Goal: Task Accomplishment & Management: Manage account settings

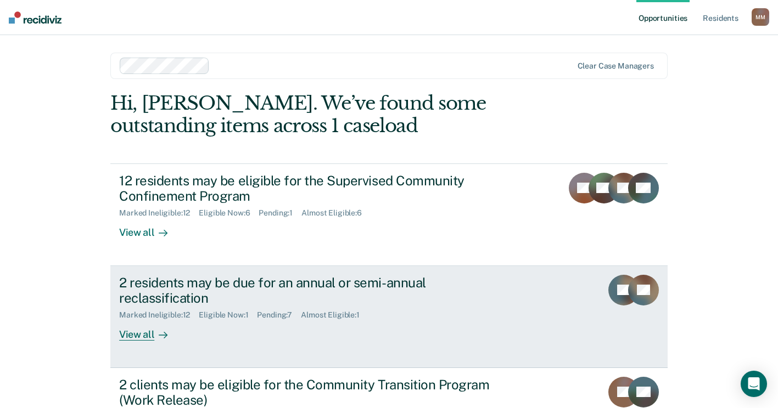
click at [138, 329] on div "View all" at bounding box center [149, 330] width 61 height 21
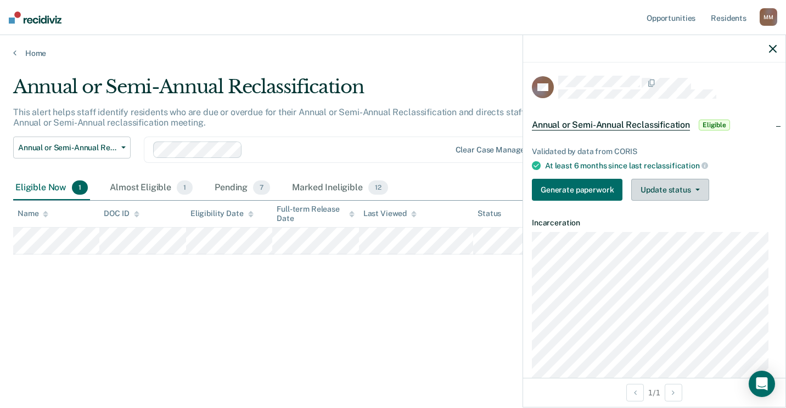
click at [697, 184] on button "Update status" at bounding box center [669, 190] width 77 height 22
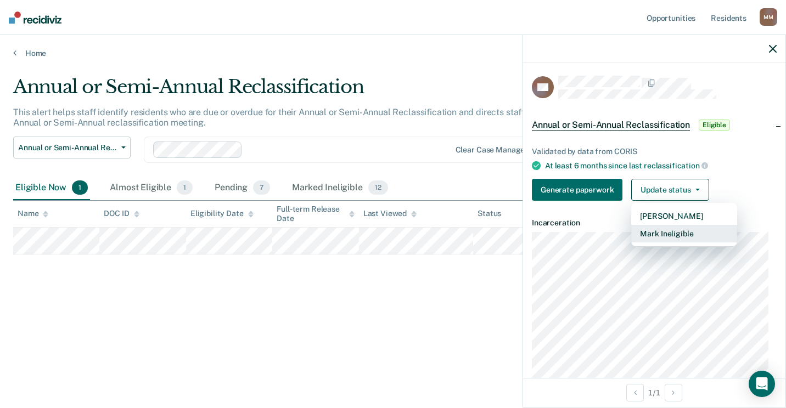
click at [688, 235] on button "Mark Ineligible" at bounding box center [684, 234] width 106 height 18
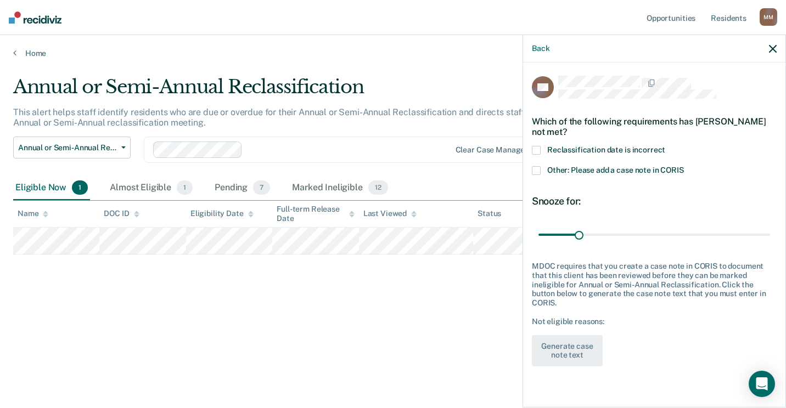
click at [537, 169] on span at bounding box center [536, 170] width 9 height 9
click at [684, 166] on input "Other: Please add a case note in CORIS" at bounding box center [684, 166] width 0 height 0
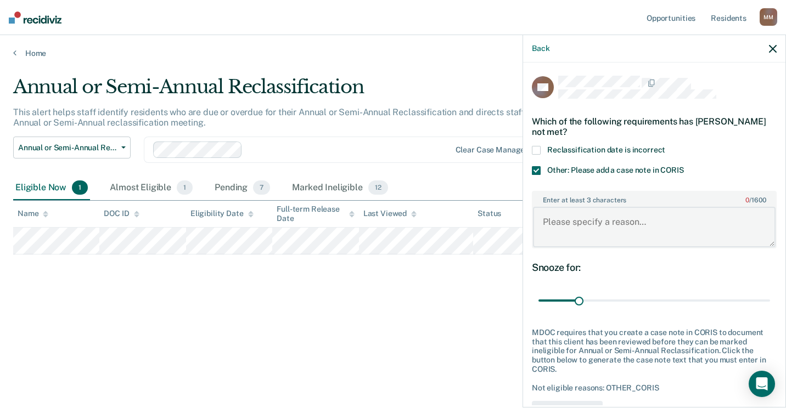
click at [564, 231] on textarea "Enter at least 3 characters 0 / 1600" at bounding box center [654, 227] width 243 height 41
type textarea "Reclass was completed on 7/30-MM"
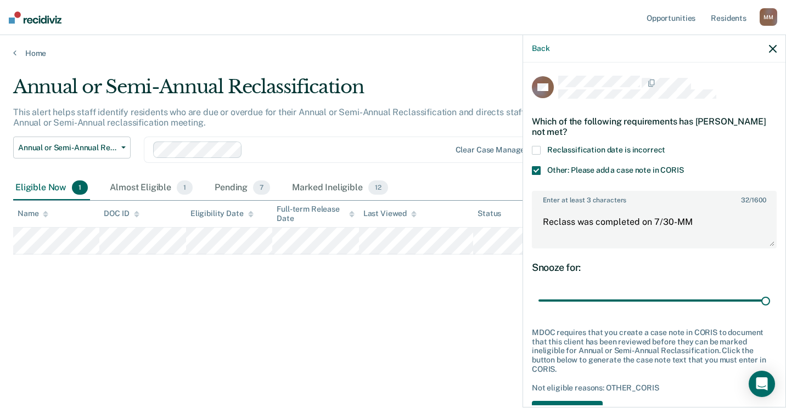
drag, startPoint x: 581, startPoint y: 298, endPoint x: 785, endPoint y: 293, distance: 204.8
type input "180"
click at [770, 293] on input "range" at bounding box center [654, 300] width 232 height 19
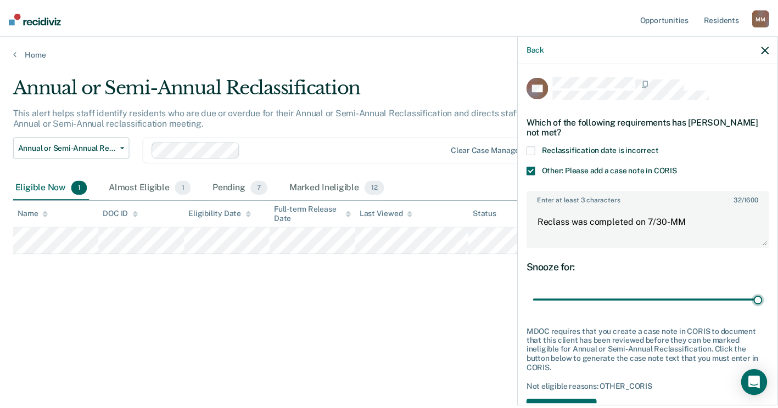
scroll to position [46, 0]
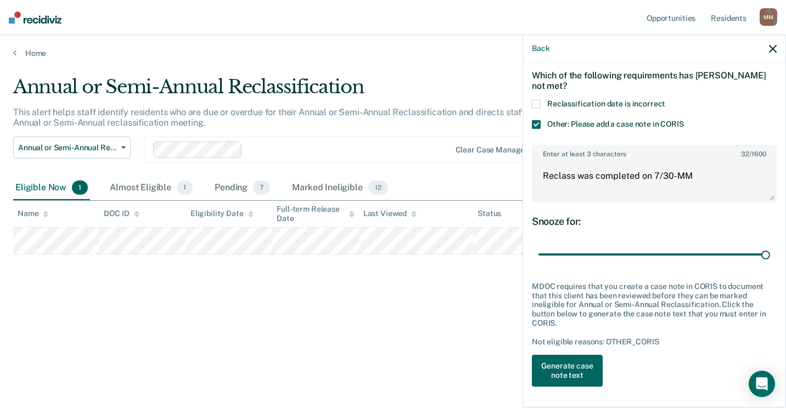
click at [591, 363] on button "Generate case note text" at bounding box center [567, 371] width 71 height 32
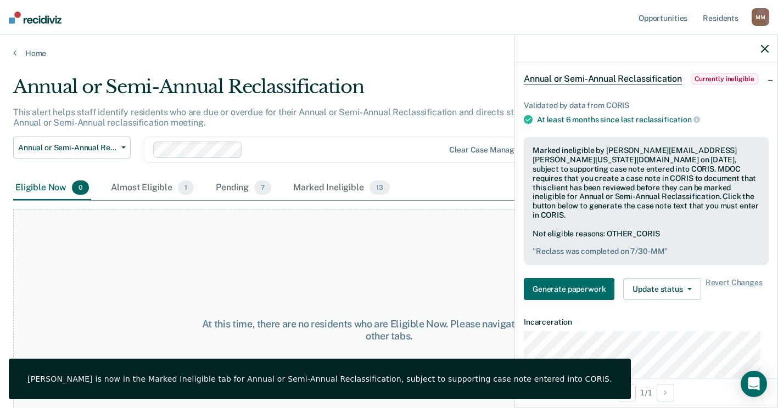
click at [765, 47] on icon "button" at bounding box center [765, 49] width 8 height 8
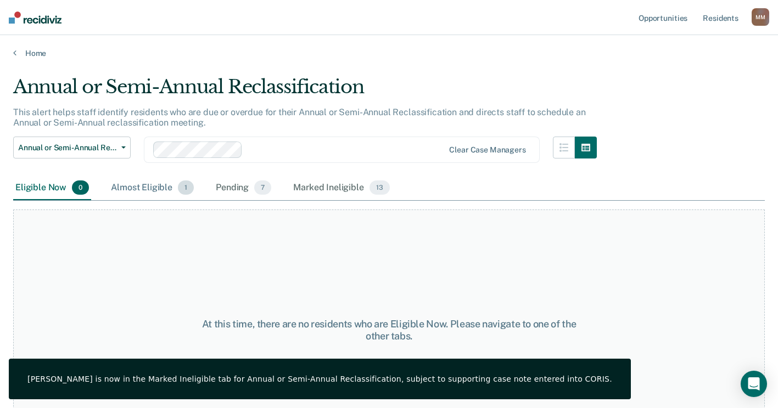
click at [148, 193] on div "Almost Eligible 1" at bounding box center [152, 188] width 87 height 24
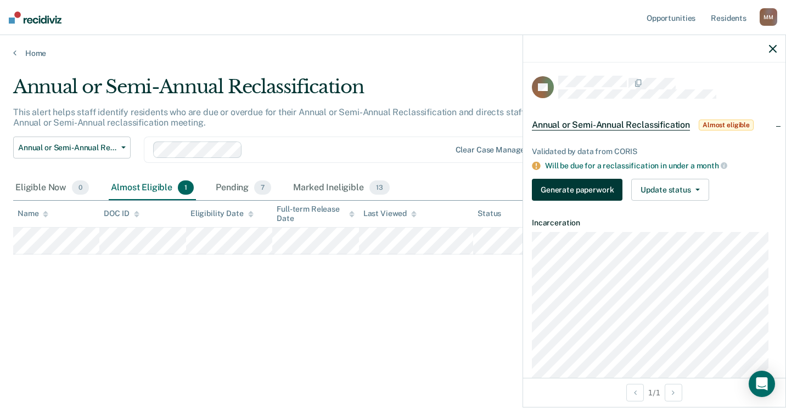
click at [592, 190] on button "Generate paperwork" at bounding box center [577, 190] width 91 height 22
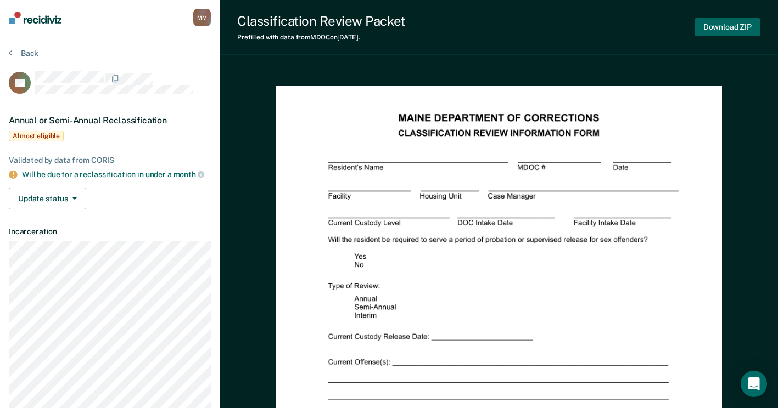
click at [722, 30] on button "Download ZIP" at bounding box center [727, 27] width 66 height 18
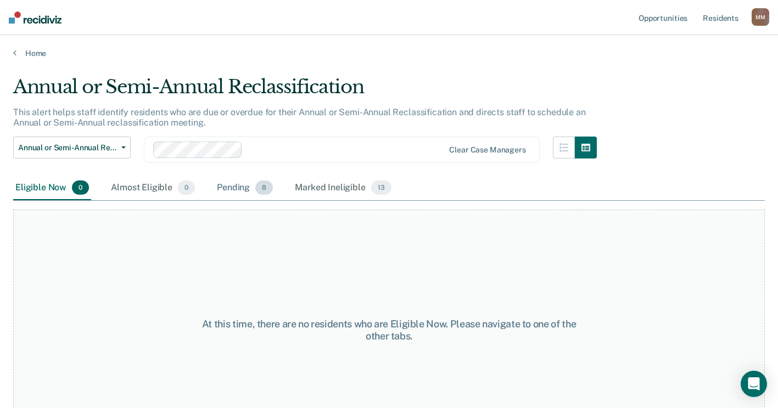
click at [240, 186] on div "Pending 8" at bounding box center [245, 188] width 60 height 24
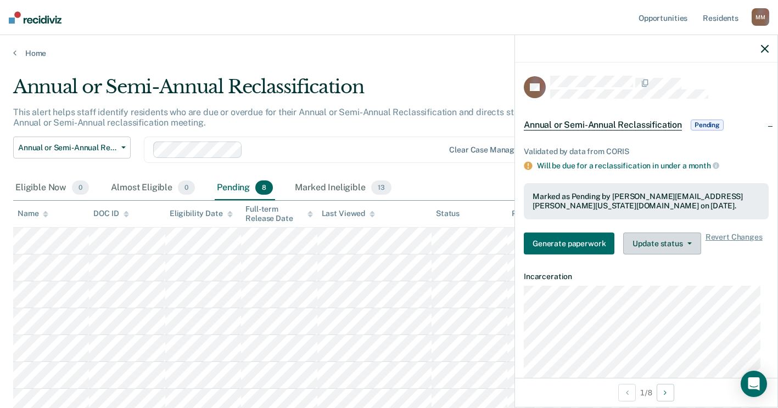
click at [666, 242] on button "Update status" at bounding box center [661, 244] width 77 height 22
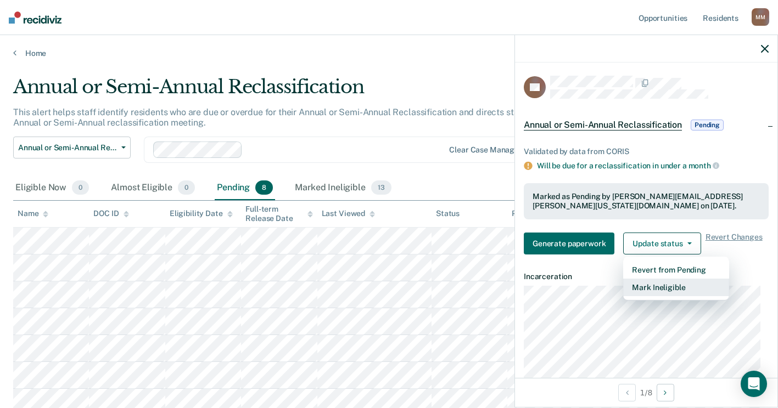
click at [657, 288] on button "Mark Ineligible" at bounding box center [676, 288] width 106 height 18
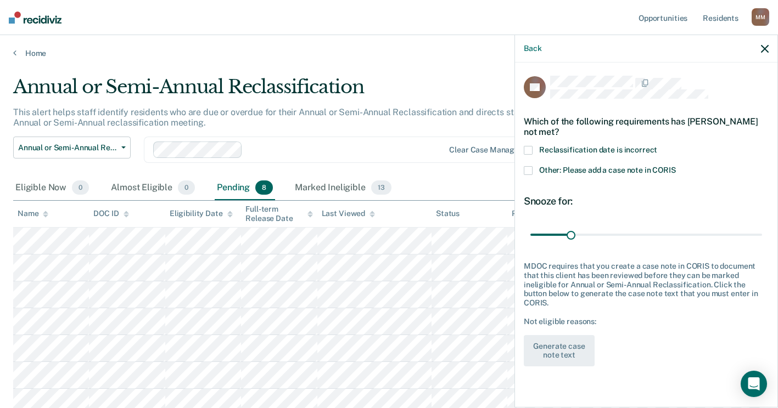
click at [523, 166] on div "TS Which of the following requirements has [PERSON_NAME] not met? Reclassificat…" at bounding box center [646, 234] width 262 height 343
click at [524, 167] on span at bounding box center [528, 170] width 9 height 9
click at [676, 166] on input "Other: Please add a case note in CORIS" at bounding box center [676, 166] width 0 height 0
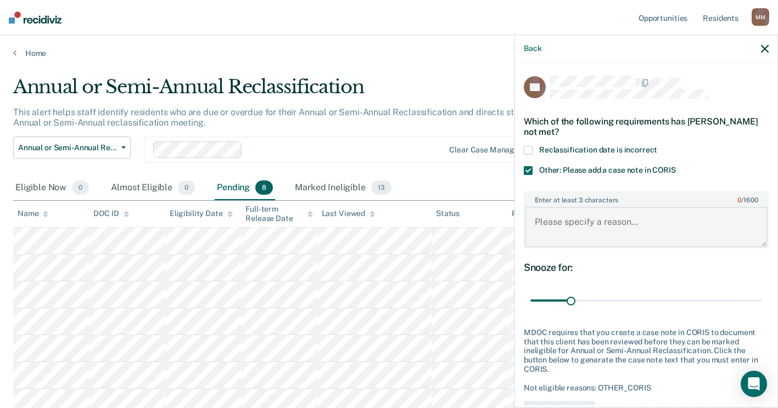
click at [560, 229] on textarea "Enter at least 3 characters 0 / 1600" at bounding box center [646, 227] width 243 height 41
type textarea "r"
drag, startPoint x: 706, startPoint y: 229, endPoint x: 535, endPoint y: 234, distance: 170.8
click at [535, 234] on textarea "Reclass being done on [DATE]-MM" at bounding box center [646, 227] width 243 height 41
type textarea "Reclass being done on [DATE]-MM"
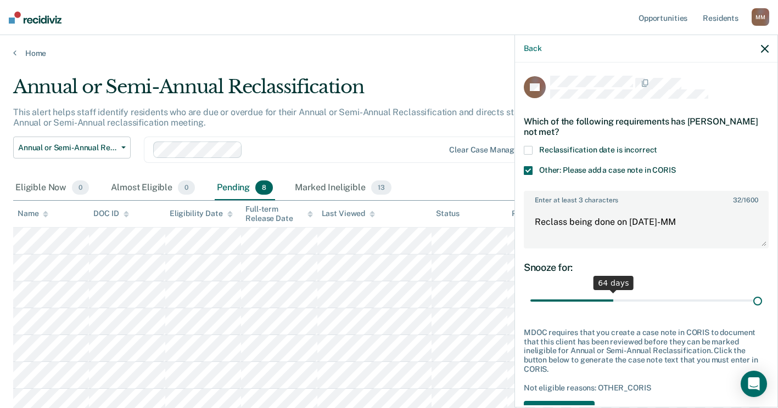
drag, startPoint x: 570, startPoint y: 304, endPoint x: 788, endPoint y: 315, distance: 217.6
type input "180"
click at [762, 311] on input "range" at bounding box center [646, 300] width 232 height 19
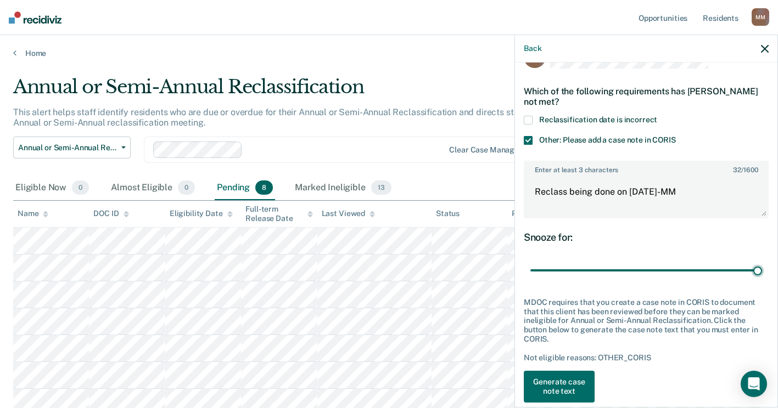
scroll to position [46, 0]
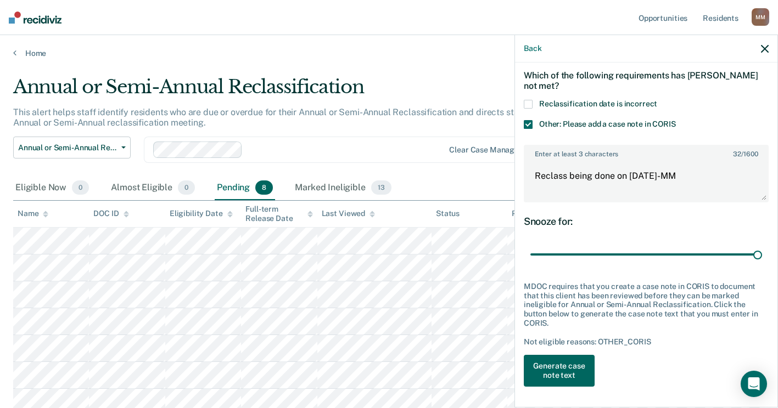
click at [569, 372] on button "Generate case note text" at bounding box center [559, 371] width 71 height 32
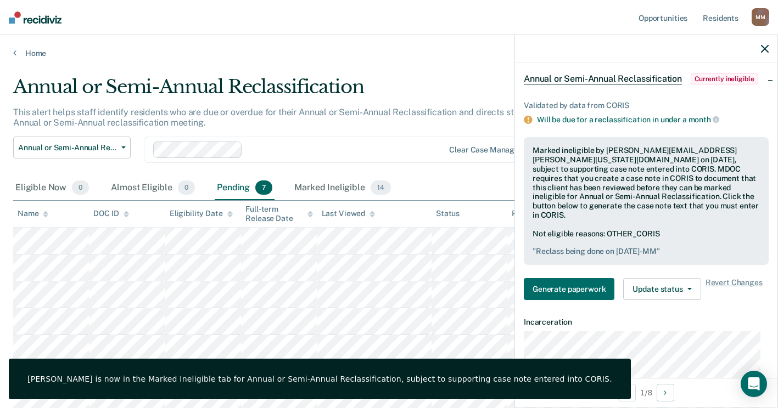
click at [768, 46] on icon "button" at bounding box center [765, 49] width 8 height 8
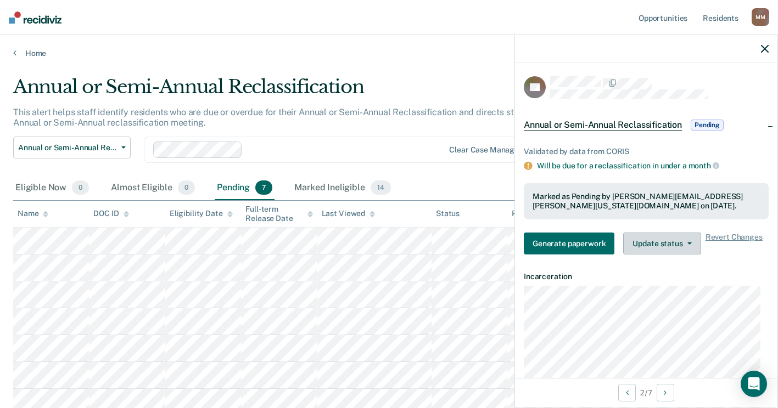
click at [669, 248] on button "Update status" at bounding box center [661, 244] width 77 height 22
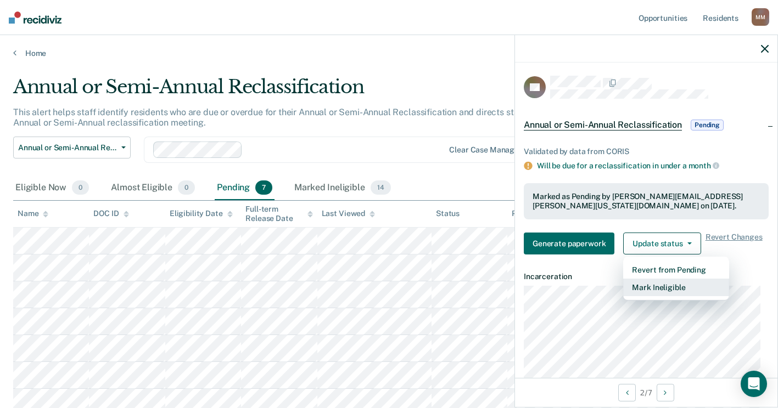
click at [659, 290] on button "Mark Ineligible" at bounding box center [676, 288] width 106 height 18
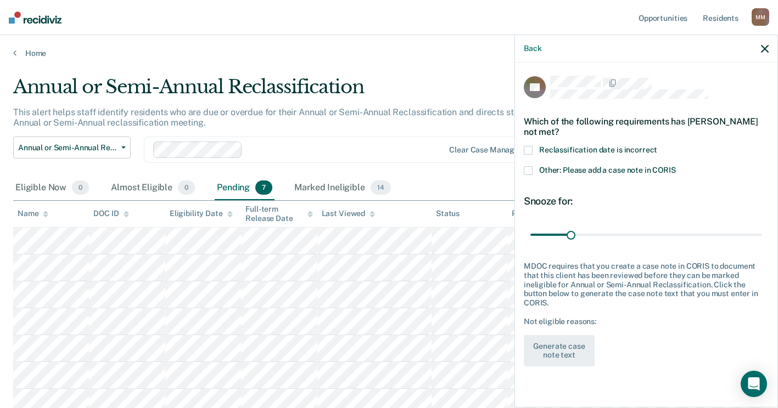
click at [530, 169] on span at bounding box center [528, 170] width 9 height 9
click at [676, 166] on input "Other: Please add a case note in CORIS" at bounding box center [676, 166] width 0 height 0
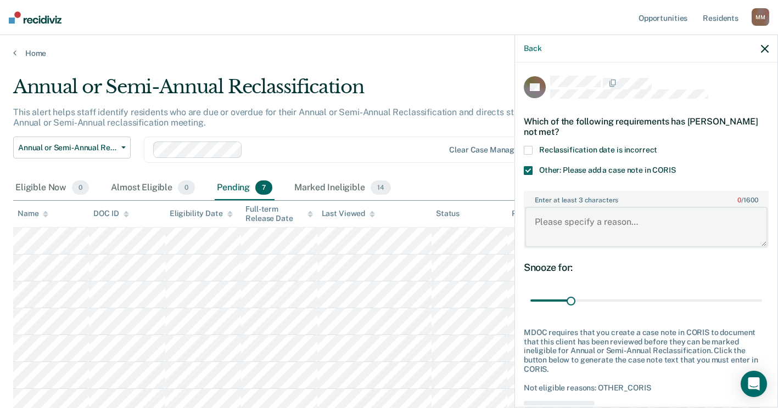
click at [559, 211] on textarea "Enter at least 3 characters 0 / 1600" at bounding box center [646, 227] width 243 height 41
paste textarea "Reclass being done on [DATE]-MM"
type textarea "Reclass being done on [DATE]-MM"
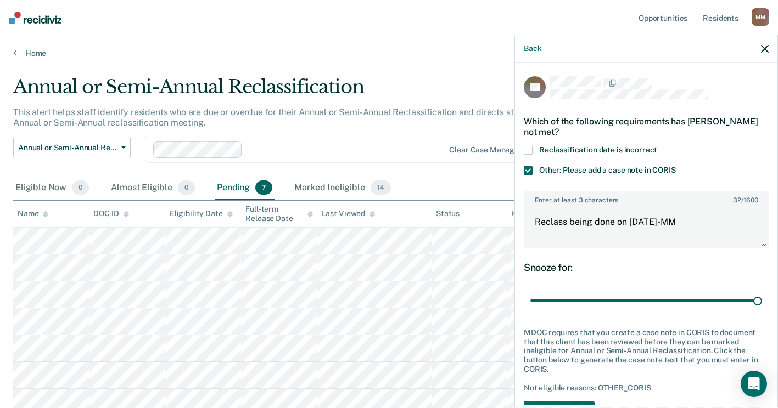
drag, startPoint x: 567, startPoint y: 299, endPoint x: 785, endPoint y: 290, distance: 218.7
type input "180"
click at [762, 291] on input "range" at bounding box center [646, 300] width 232 height 19
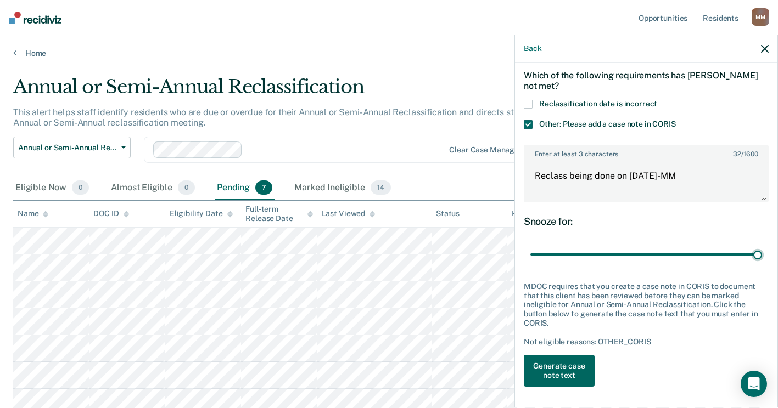
click at [557, 366] on button "Generate case note text" at bounding box center [559, 371] width 71 height 32
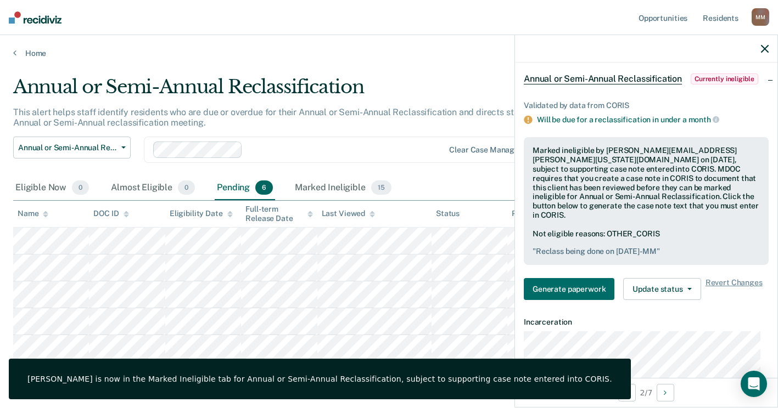
click at [767, 53] on icon "button" at bounding box center [765, 49] width 8 height 8
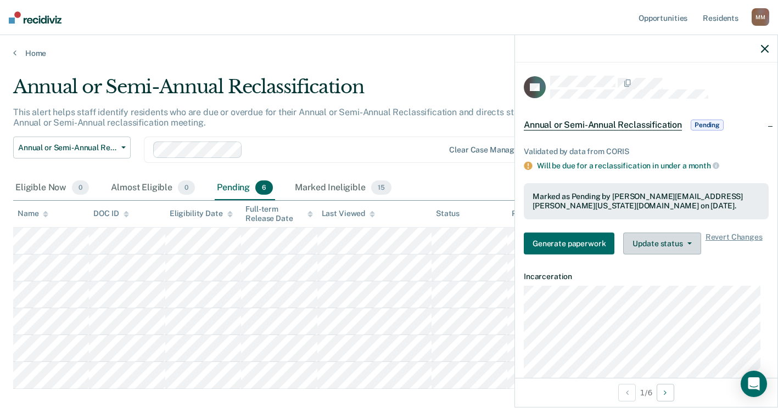
click at [670, 247] on button "Update status" at bounding box center [661, 244] width 77 height 22
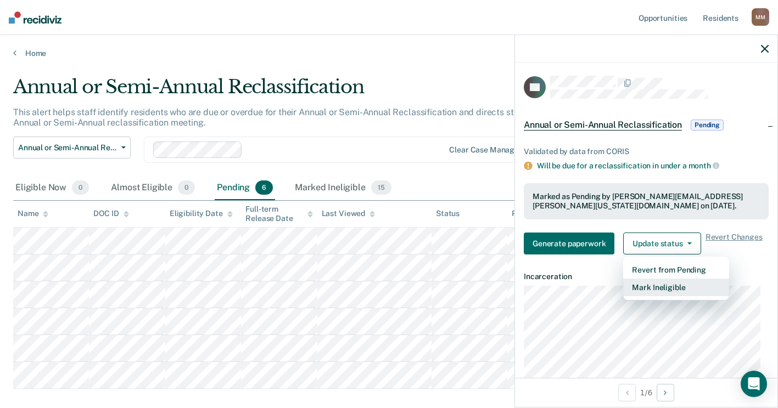
click at [651, 290] on button "Mark Ineligible" at bounding box center [676, 288] width 106 height 18
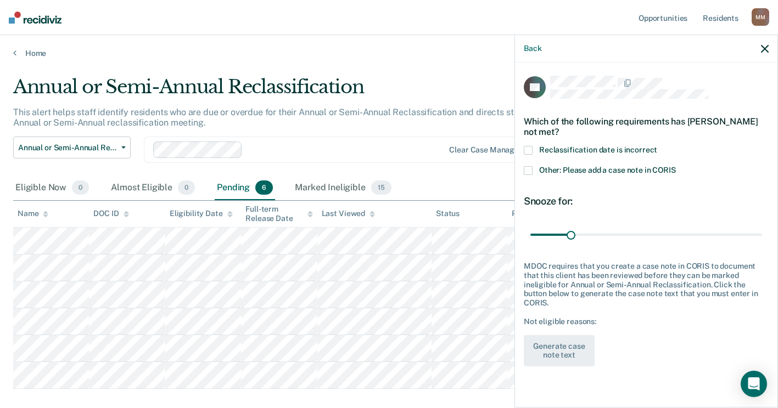
click at [530, 172] on span at bounding box center [528, 170] width 9 height 9
click at [676, 166] on input "Other: Please add a case note in CORIS" at bounding box center [676, 166] width 0 height 0
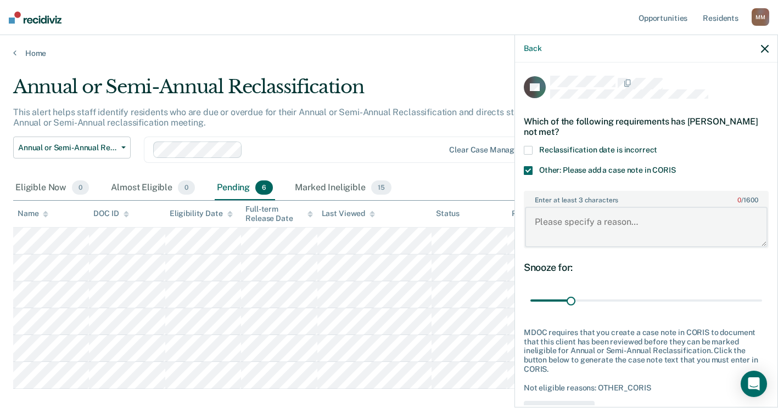
click at [563, 223] on textarea "Enter at least 3 characters 0 / 1600" at bounding box center [646, 227] width 243 height 41
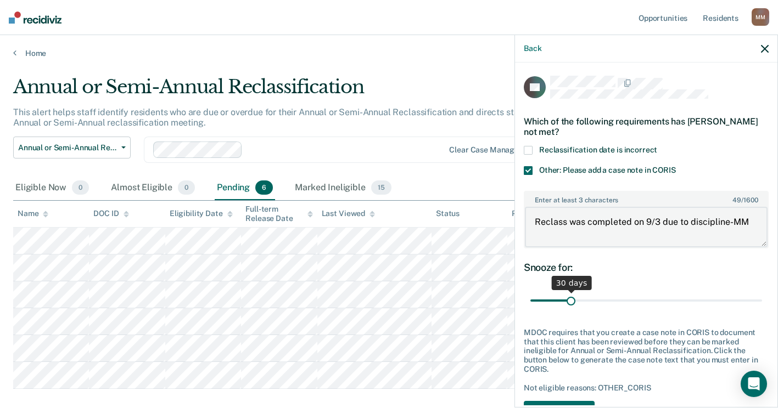
type textarea "Reclass was completed on 9/3 due to discipline-MM"
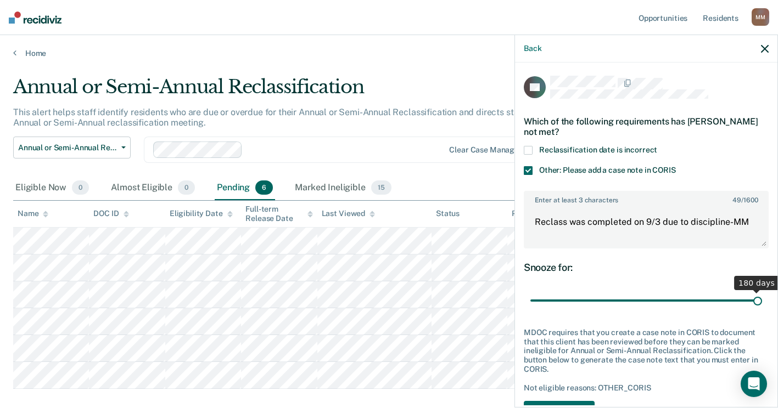
drag, startPoint x: 571, startPoint y: 304, endPoint x: 785, endPoint y: 285, distance: 214.9
type input "180"
click at [762, 291] on input "range" at bounding box center [646, 300] width 232 height 19
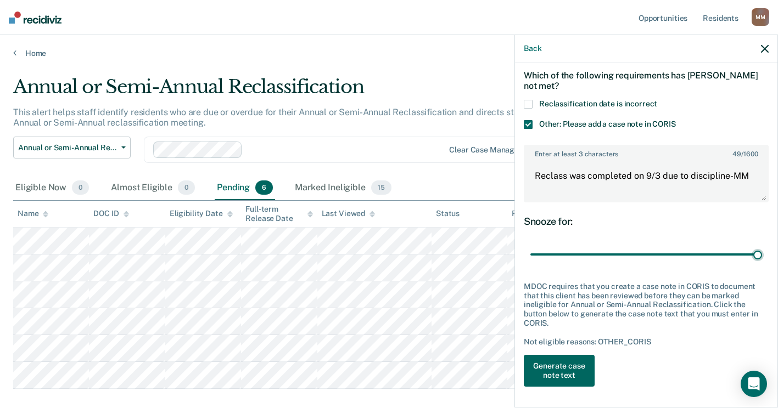
click at [573, 368] on button "Generate case note text" at bounding box center [559, 371] width 71 height 32
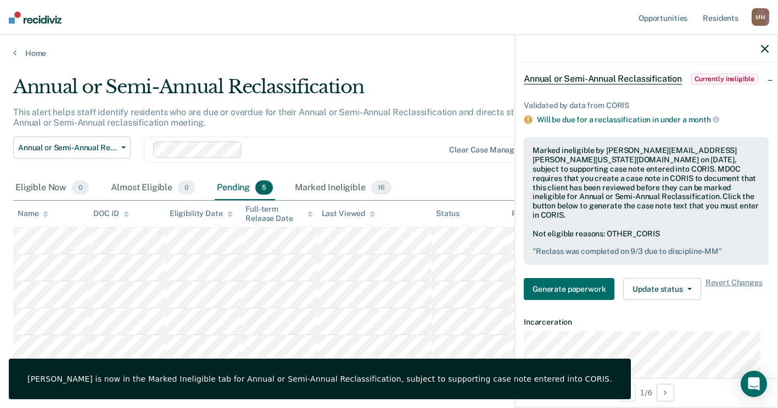
click at [766, 54] on div at bounding box center [646, 48] width 262 height 27
click at [765, 50] on icon "button" at bounding box center [765, 49] width 8 height 8
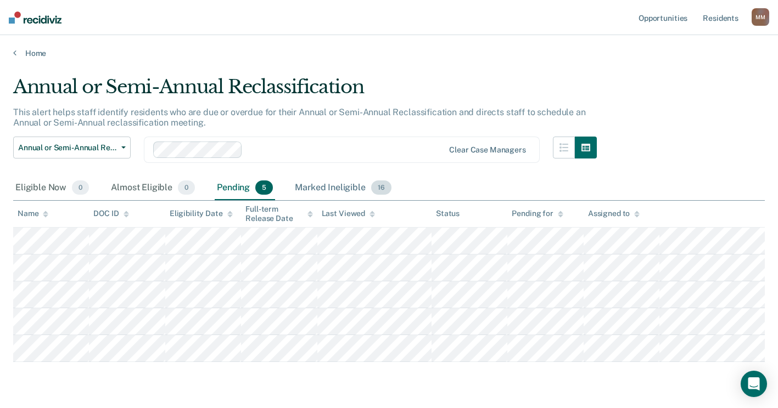
click at [320, 189] on div "Marked Ineligible 16" at bounding box center [343, 188] width 100 height 24
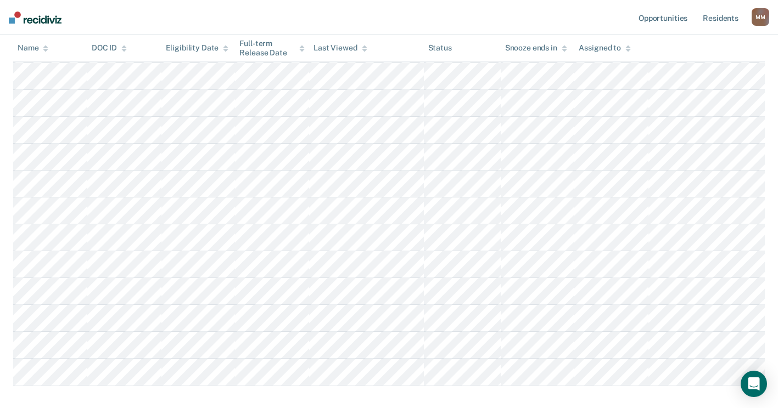
scroll to position [274, 0]
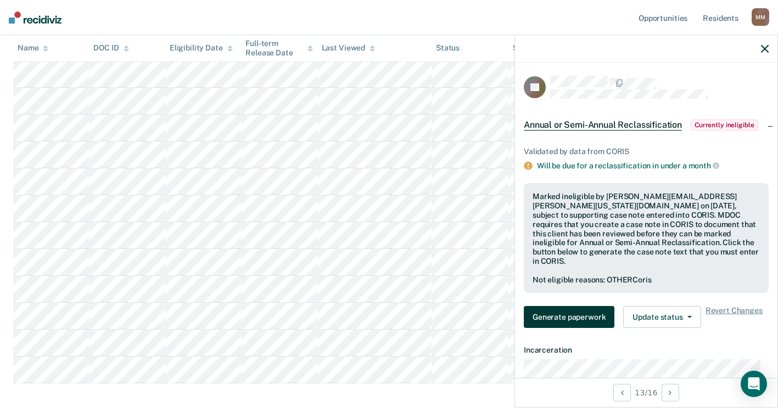
click at [572, 306] on button "Generate paperwork" at bounding box center [569, 317] width 91 height 22
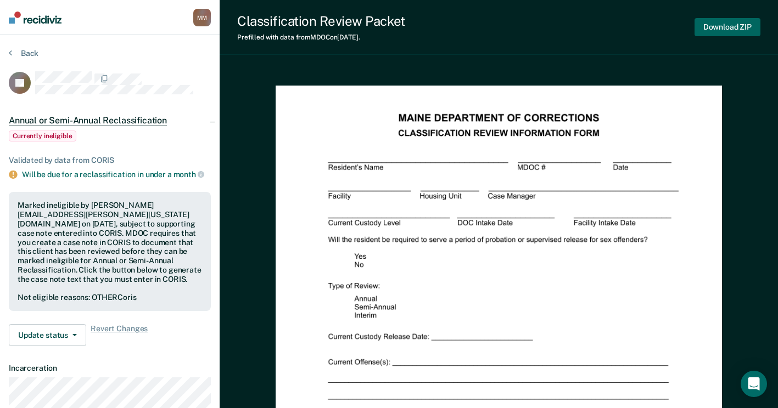
click at [745, 26] on button "Download ZIP" at bounding box center [727, 27] width 66 height 18
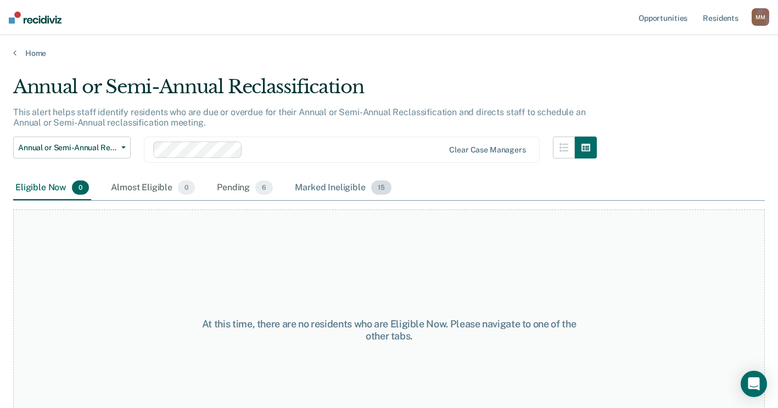
click at [322, 186] on div "Marked Ineligible 15" at bounding box center [343, 188] width 100 height 24
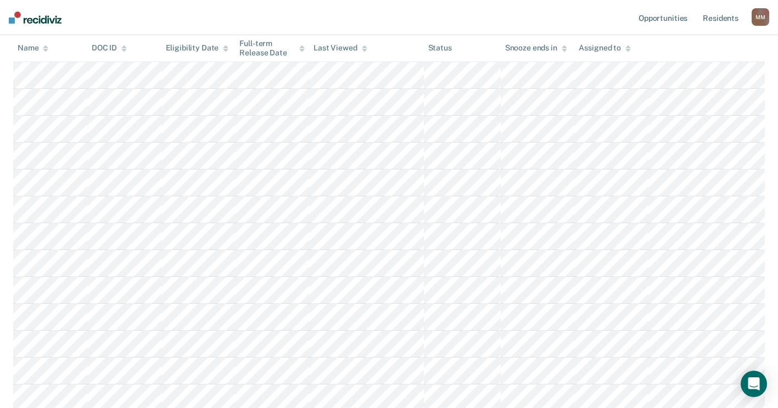
scroll to position [274, 0]
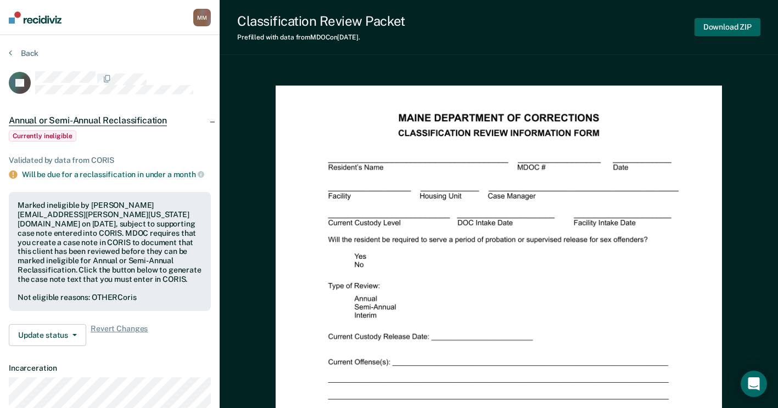
click at [712, 22] on button "Download ZIP" at bounding box center [727, 27] width 66 height 18
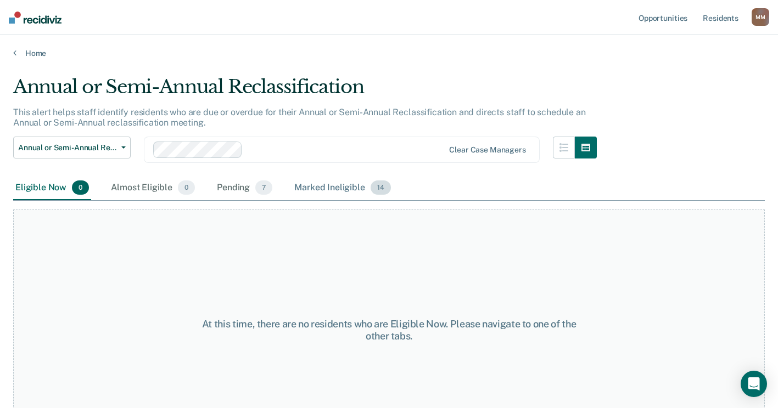
click at [304, 188] on div "Marked Ineligible 14" at bounding box center [342, 188] width 100 height 24
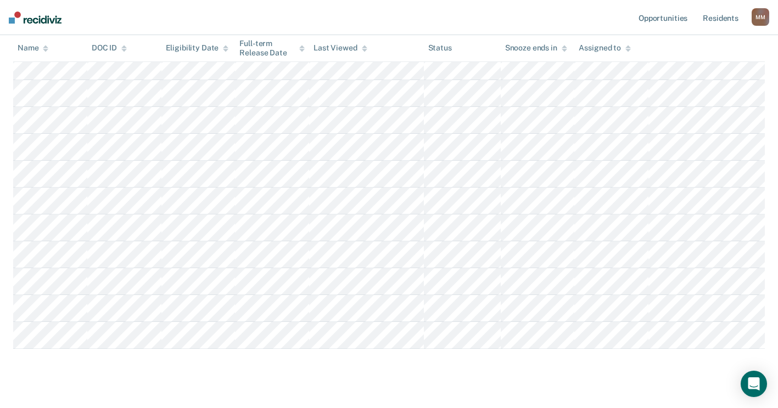
scroll to position [274, 0]
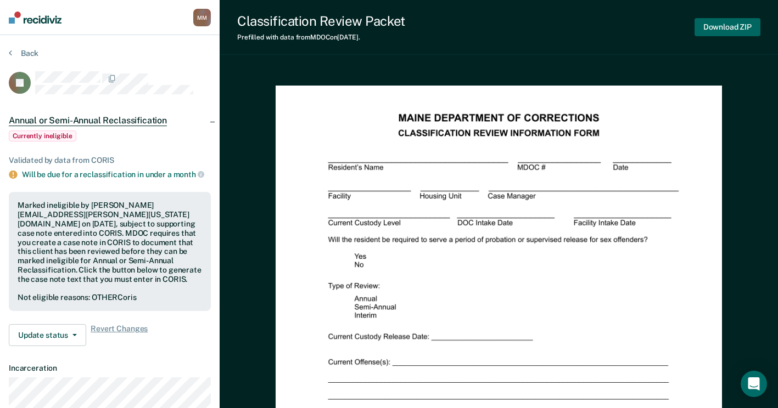
click at [725, 30] on button "Download ZIP" at bounding box center [727, 27] width 66 height 18
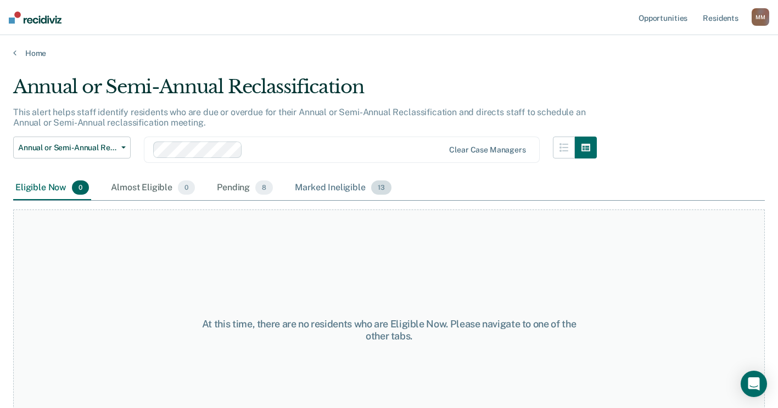
click at [337, 184] on div "Marked Ineligible 13" at bounding box center [343, 188] width 100 height 24
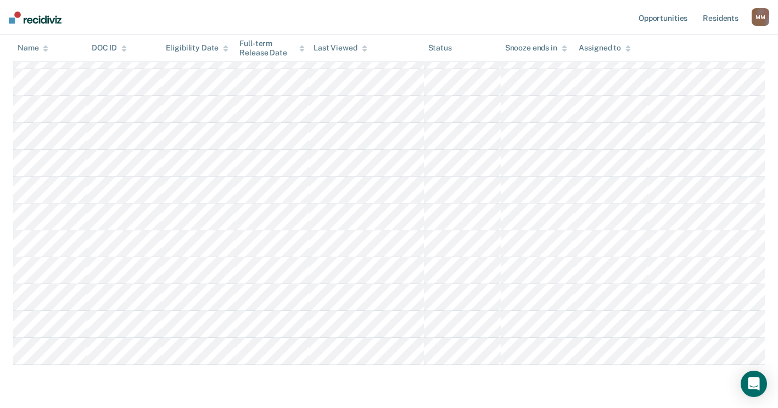
scroll to position [193, 0]
